Goal: Information Seeking & Learning: Learn about a topic

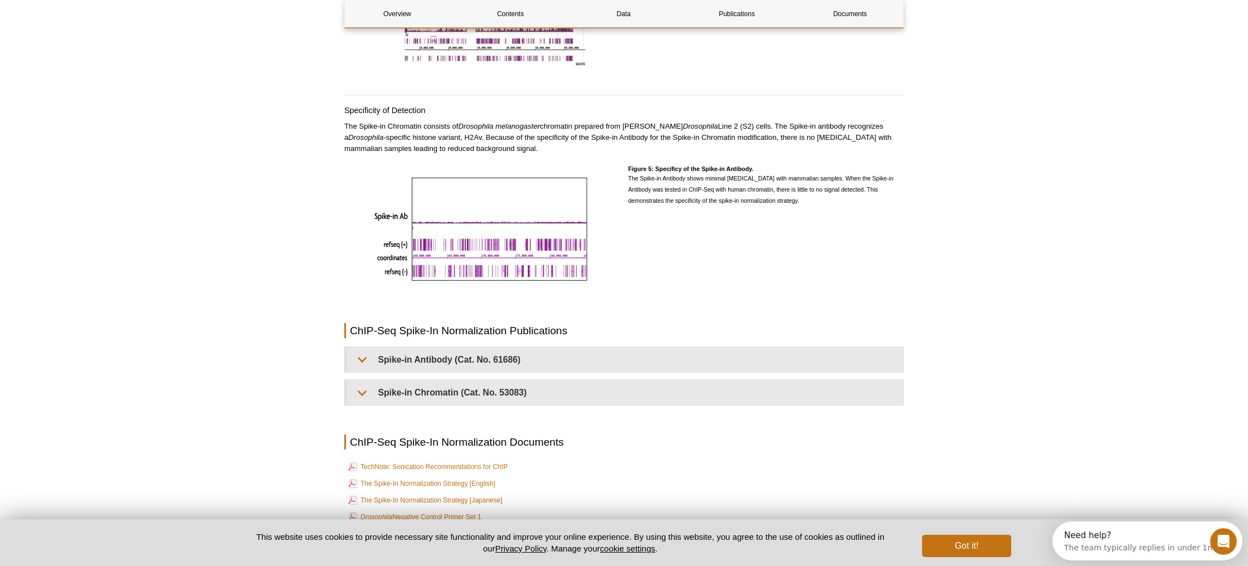
scroll to position [2218, 0]
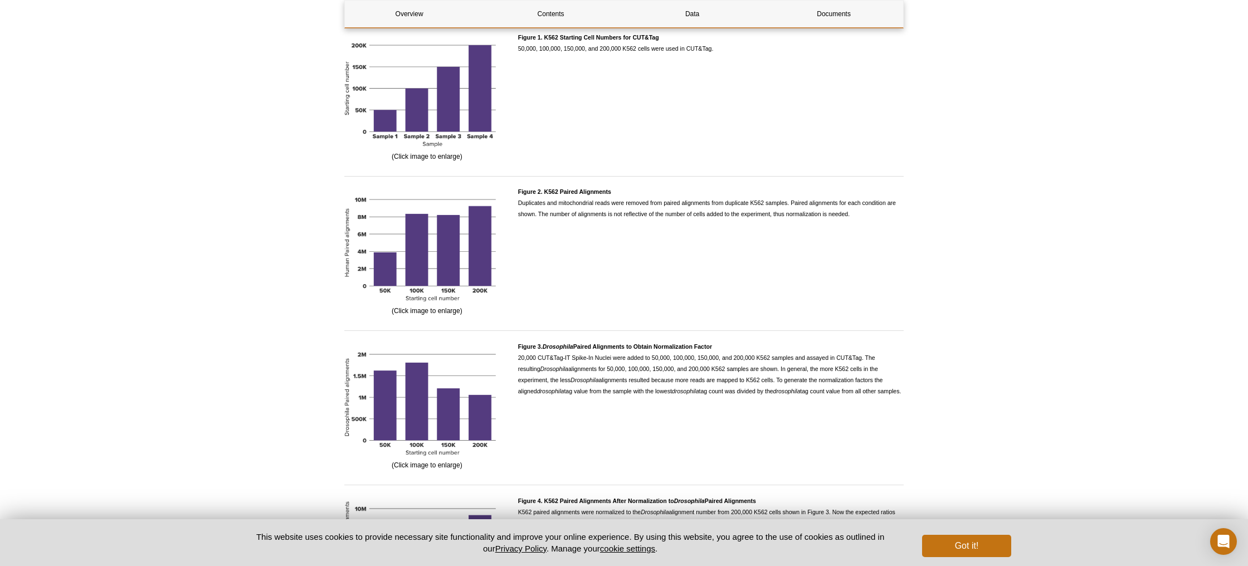
scroll to position [2244, 0]
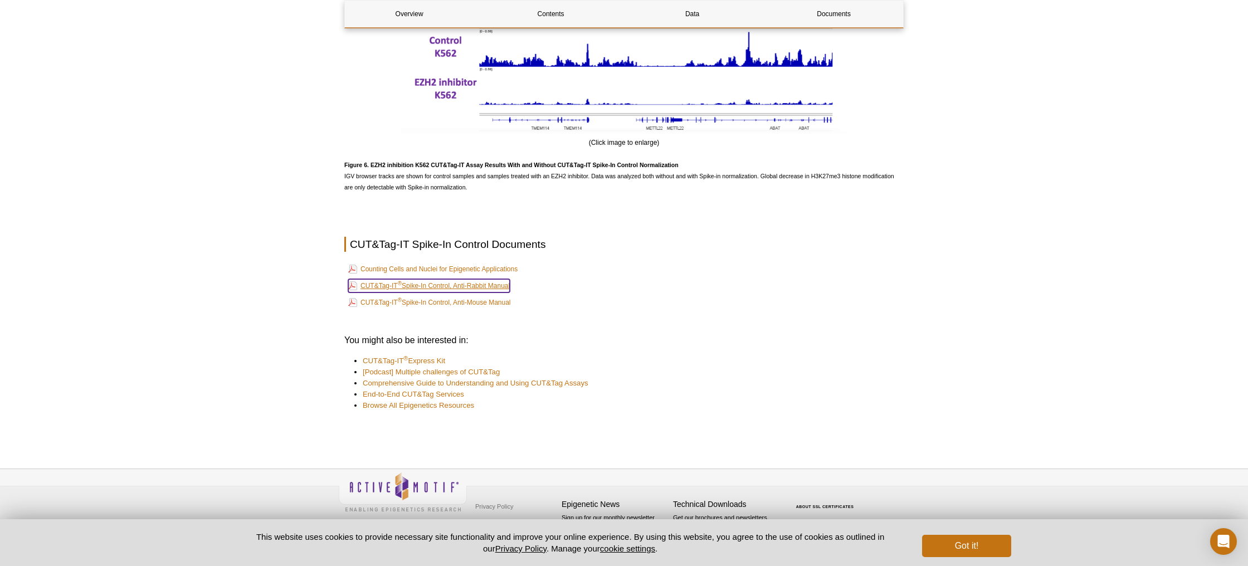
click at [423, 288] on link "CUT&Tag-IT ® Spike-In Control, Anti-Rabbit Manual" at bounding box center [429, 285] width 162 height 13
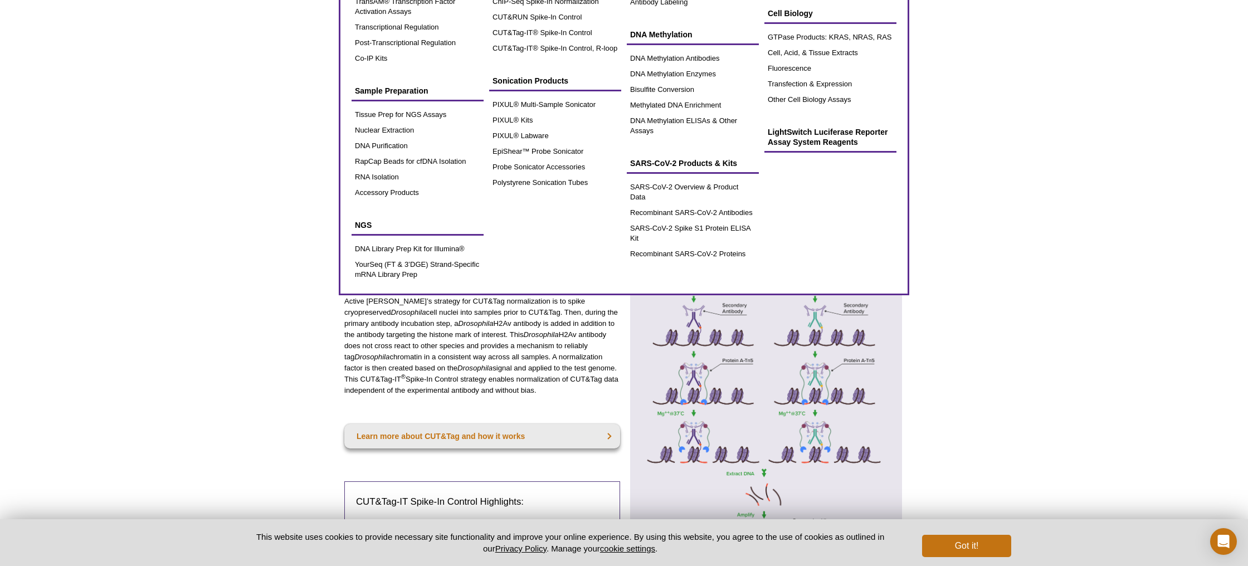
scroll to position [0, 0]
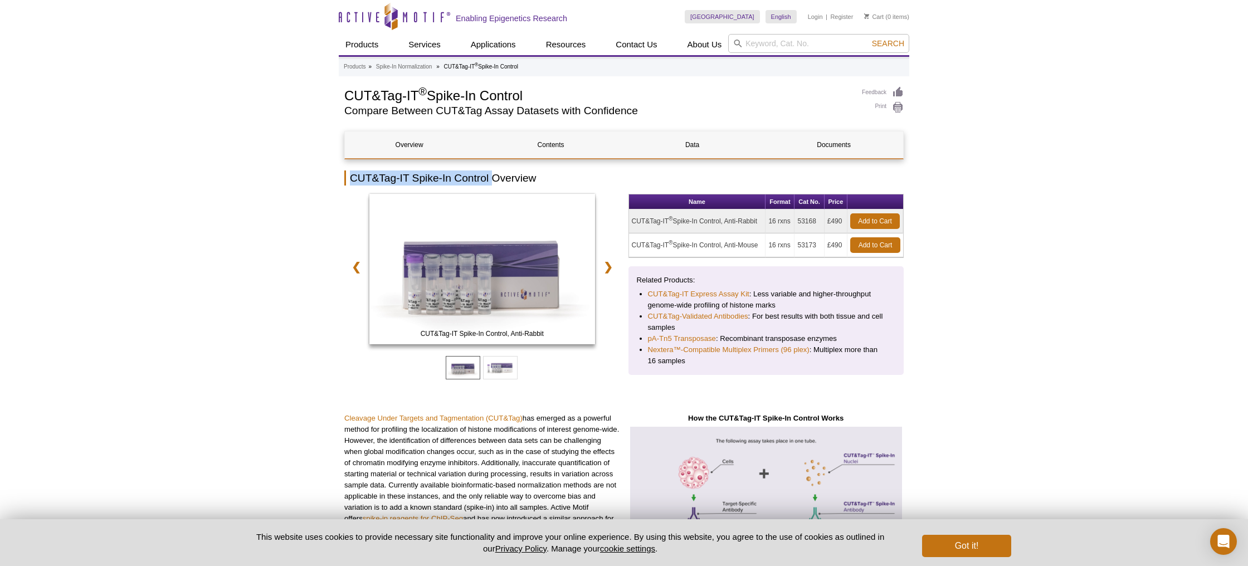
drag, startPoint x: 351, startPoint y: 178, endPoint x: 482, endPoint y: 178, distance: 131.0
click at [492, 177] on h2 "CUT&Tag-IT Spike-In Control Overview" at bounding box center [624, 178] width 560 height 15
drag, startPoint x: 341, startPoint y: 99, endPoint x: 681, endPoint y: 103, distance: 340.6
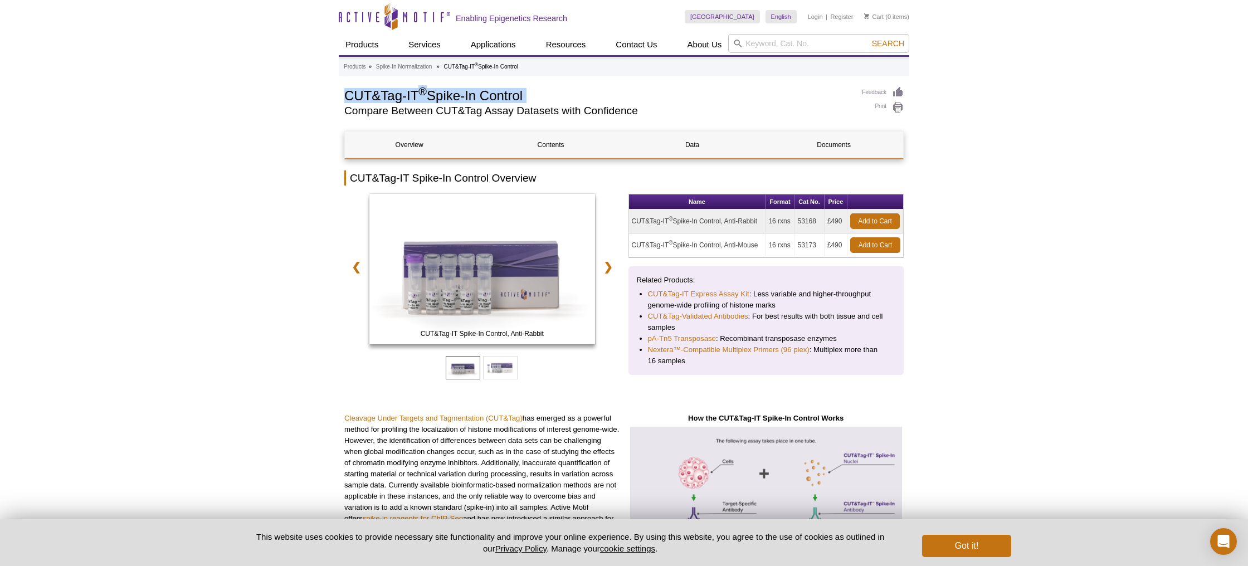
copy div "CUT&Tag-IT ® Spike-In Control"
click at [806, 222] on td "53168" at bounding box center [810, 222] width 30 height 24
copy td "53168"
